Goal: Navigation & Orientation: Find specific page/section

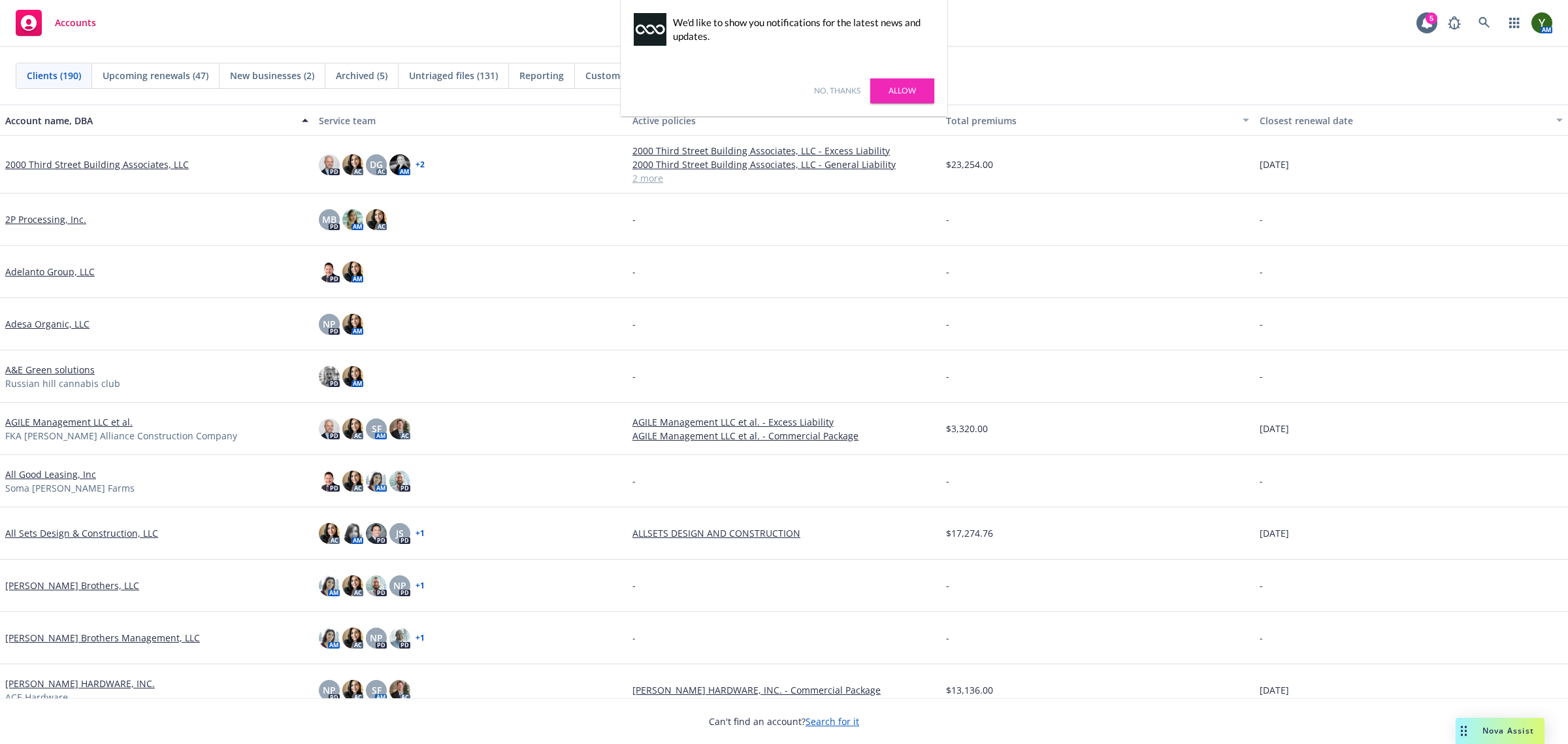
drag, startPoint x: 815, startPoint y: 88, endPoint x: 782, endPoint y: 76, distance: 35.1
click at [815, 88] on link "No, thanks" at bounding box center [837, 90] width 46 height 12
